Goal: Task Accomplishment & Management: Manage account settings

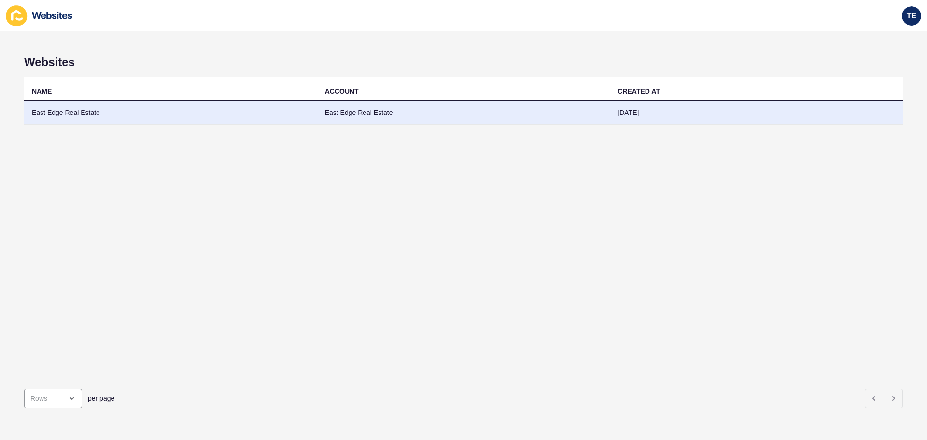
click at [88, 113] on td "East Edge Real Estate" at bounding box center [170, 113] width 293 height 24
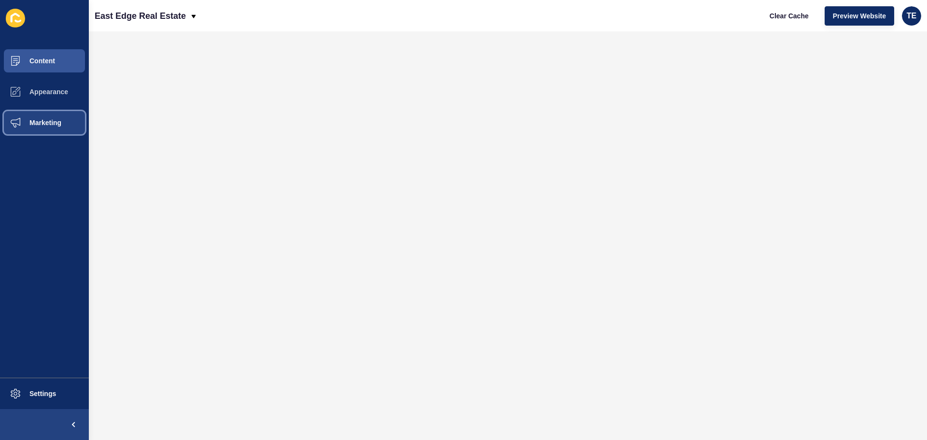
click at [50, 121] on span "Marketing" at bounding box center [30, 123] width 63 height 8
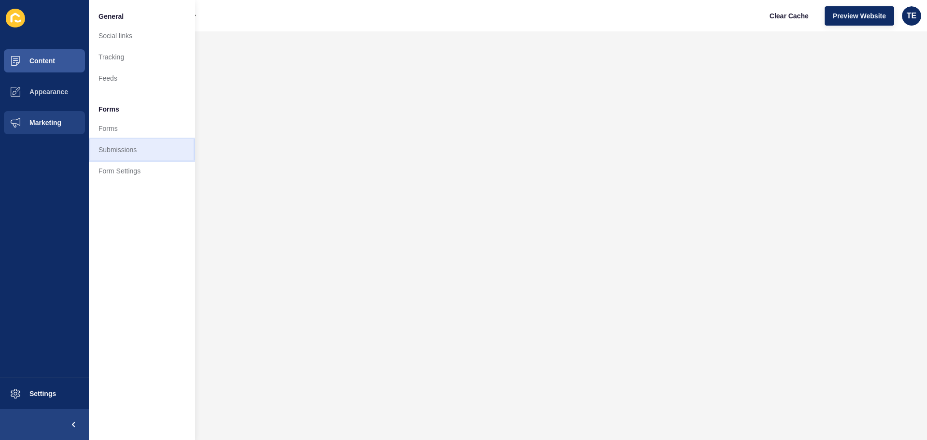
click at [136, 151] on link "Submissions" at bounding box center [142, 149] width 106 height 21
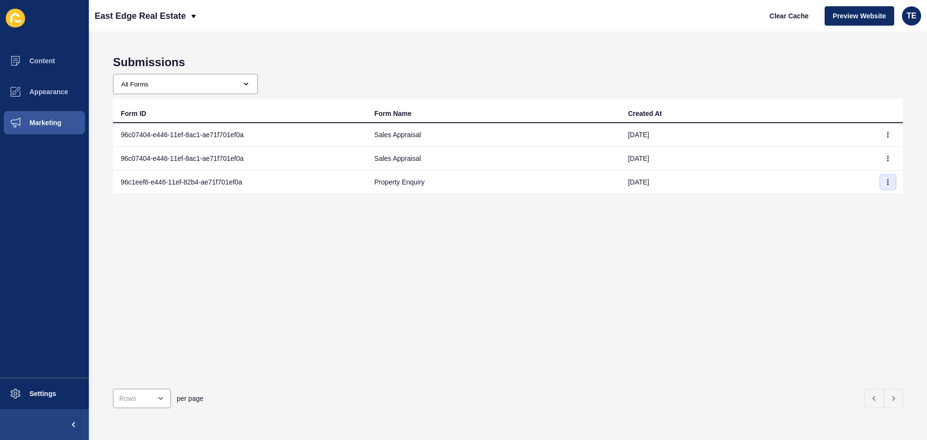
click at [885, 181] on icon "button" at bounding box center [888, 182] width 6 height 6
click at [848, 201] on link "View" at bounding box center [854, 201] width 68 height 21
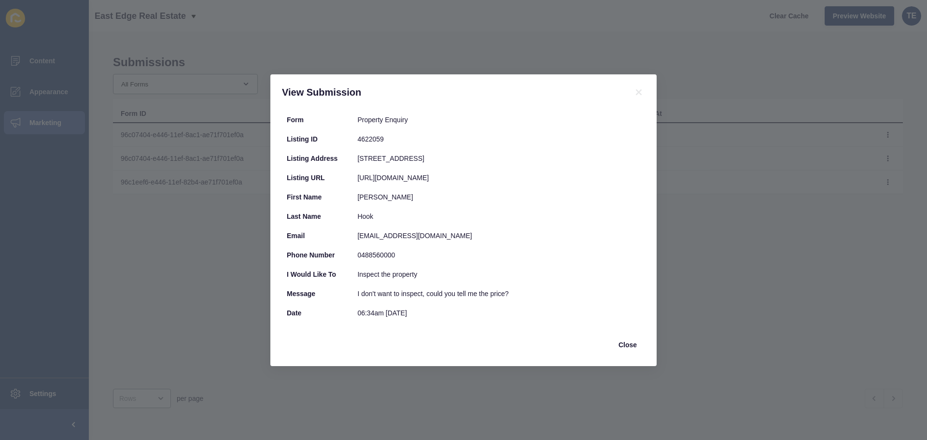
click at [781, 201] on div "View Submission Form Property Enquiry Listing ID 4622059 Listing Address [STREE…" at bounding box center [463, 220] width 927 height 440
click at [643, 92] on icon at bounding box center [639, 92] width 12 height 12
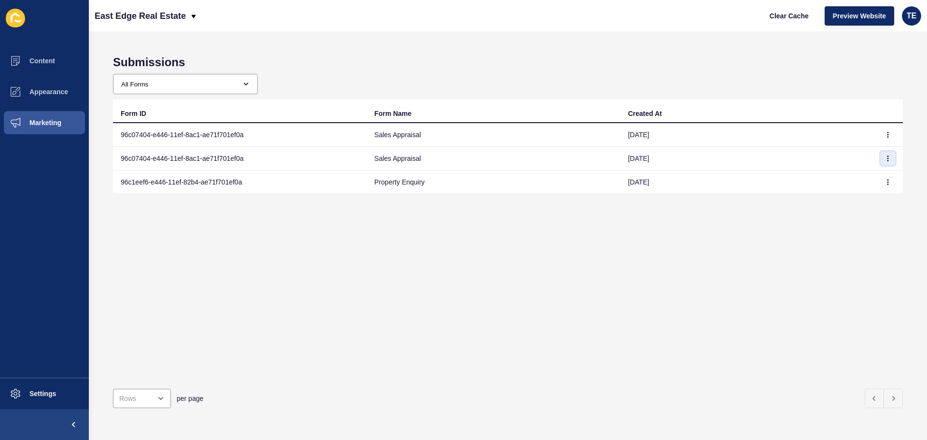
click at [880, 160] on button "button" at bounding box center [887, 159] width 14 height 14
click at [845, 182] on link "View" at bounding box center [854, 177] width 68 height 21
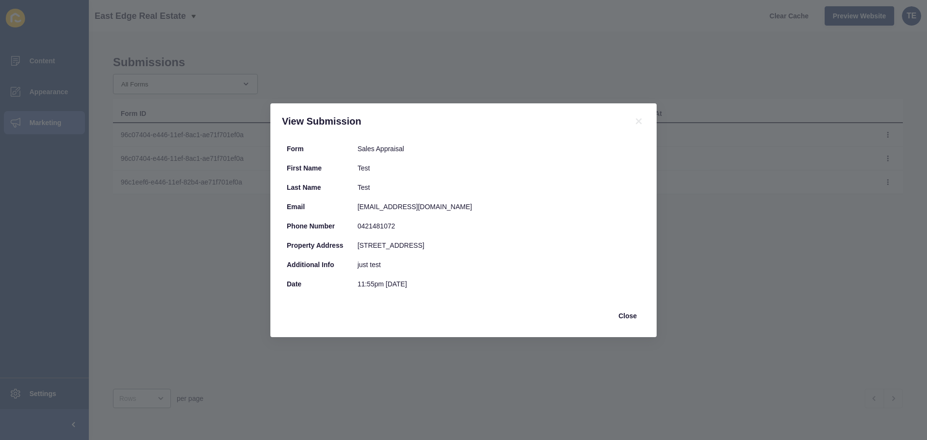
click at [749, 241] on div "View Submission Form Sales Appraisal First Name Test Last Name Test Email [EMAI…" at bounding box center [463, 220] width 927 height 440
click at [641, 126] on icon at bounding box center [639, 121] width 12 height 12
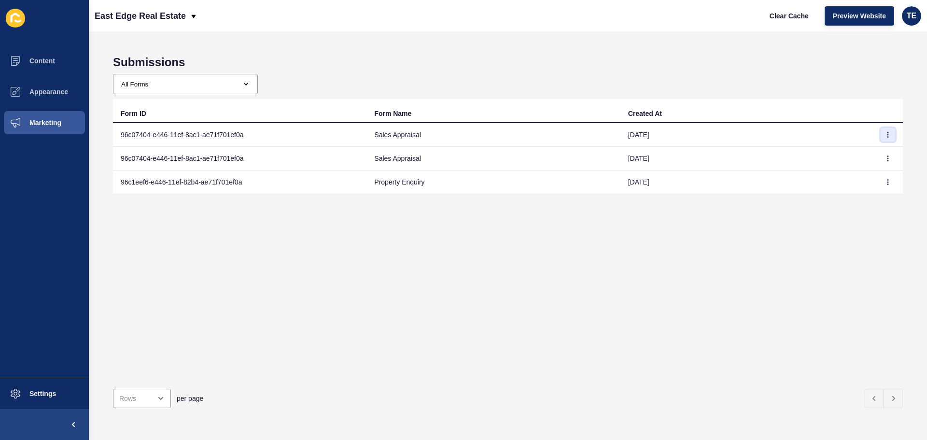
click at [888, 133] on icon "button" at bounding box center [888, 134] width 0 height 5
click at [839, 153] on link "View" at bounding box center [854, 153] width 68 height 21
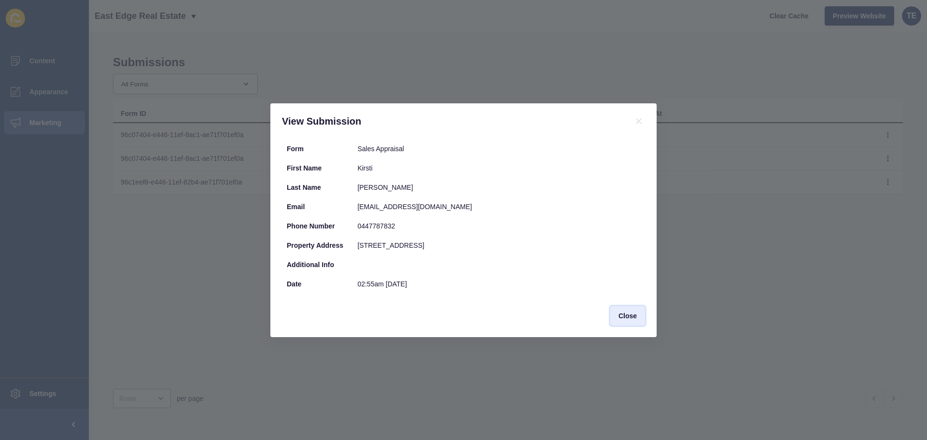
click at [622, 316] on span "Close" at bounding box center [627, 316] width 18 height 10
